Goal: Task Accomplishment & Management: Manage account settings

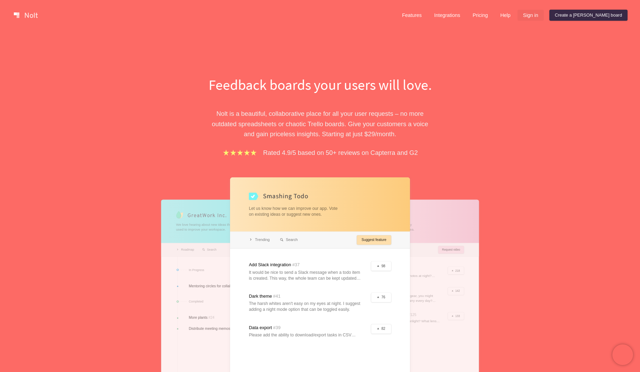
click at [544, 14] on link "Sign in" at bounding box center [531, 15] width 26 height 11
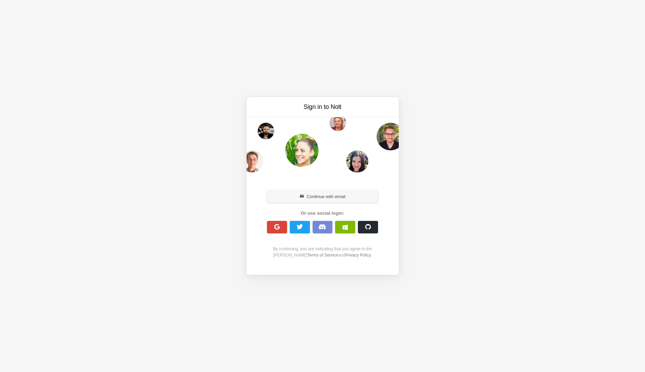
click at [323, 198] on button "Continue with email" at bounding box center [322, 197] width 111 height 12
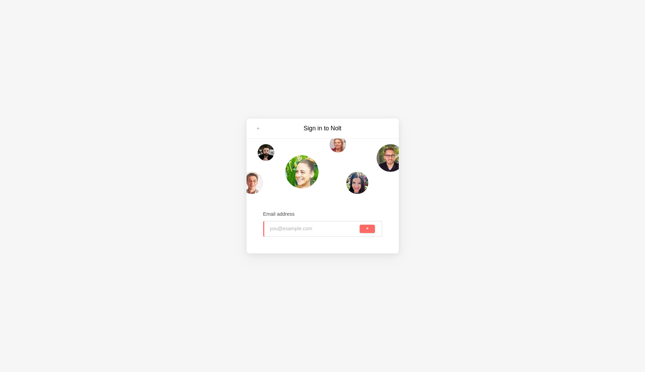
click at [289, 232] on input "email" at bounding box center [314, 228] width 89 height 15
type input "[EMAIL_ADDRESS][DOMAIN_NAME]"
click at [360, 225] on button "submit" at bounding box center [367, 229] width 15 height 8
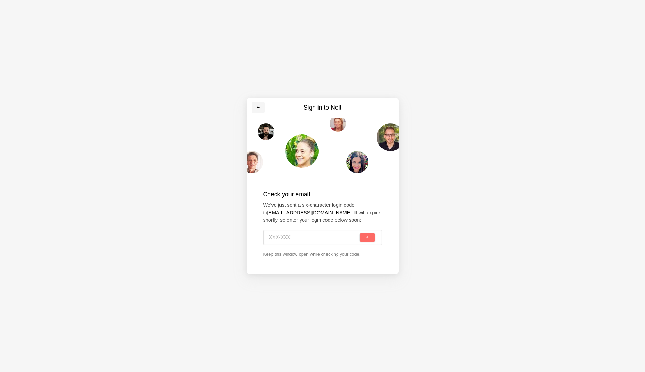
click at [260, 105] on link at bounding box center [258, 107] width 12 height 11
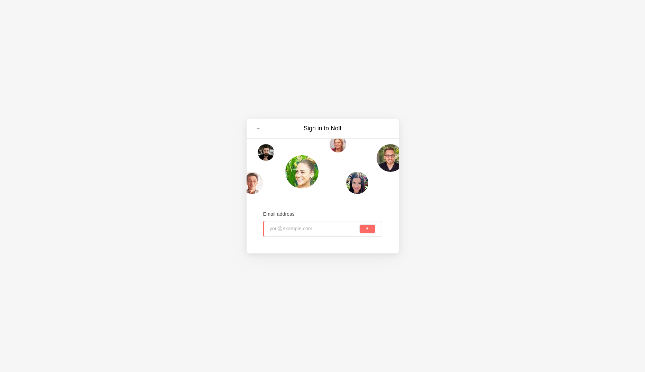
click at [314, 231] on input "email" at bounding box center [314, 228] width 89 height 15
type input "[EMAIL_ADDRESS][DOMAIN_NAME]"
click at [360, 225] on button "submit" at bounding box center [367, 229] width 15 height 8
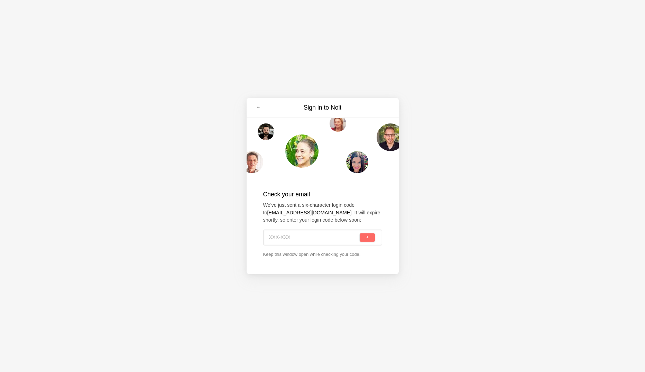
click at [275, 238] on input at bounding box center [314, 237] width 90 height 15
paste input "XP4-98S"
type input "XP4-98S"
click at [375, 237] on div "XP4-98S" at bounding box center [322, 238] width 119 height 16
click at [372, 237] on button "submit" at bounding box center [367, 238] width 15 height 8
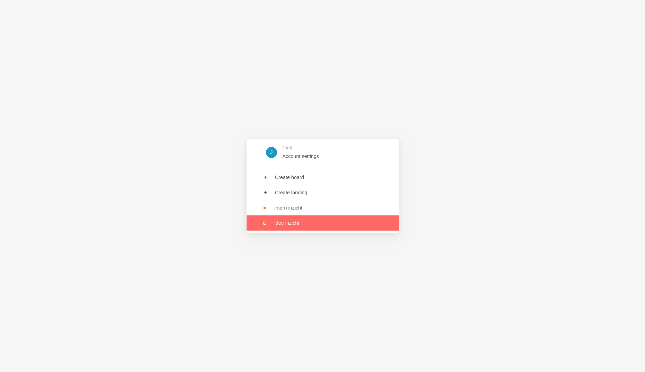
click at [302, 220] on link at bounding box center [323, 223] width 152 height 15
